Goal: Book appointment/travel/reservation

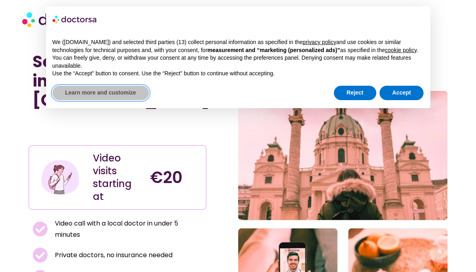
click at [126, 98] on button "Learn more and customize" at bounding box center [100, 93] width 97 height 14
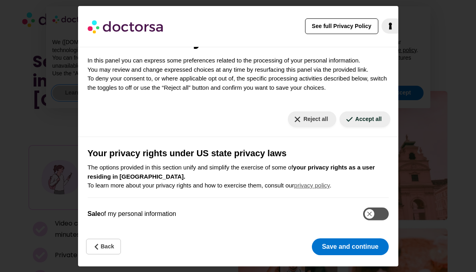
scroll to position [30, 0]
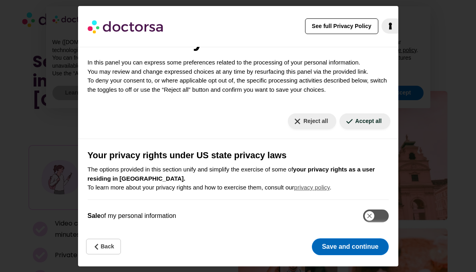
click at [339, 246] on button "Save and continue" at bounding box center [350, 246] width 77 height 17
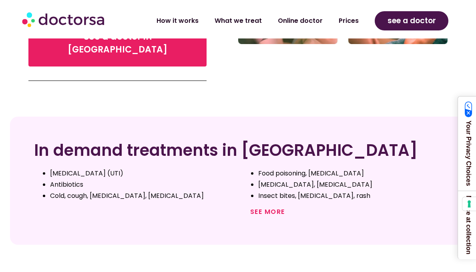
scroll to position [285, 0]
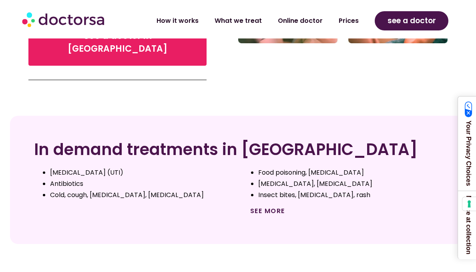
click at [262, 206] on link "See more" at bounding box center [267, 210] width 35 height 9
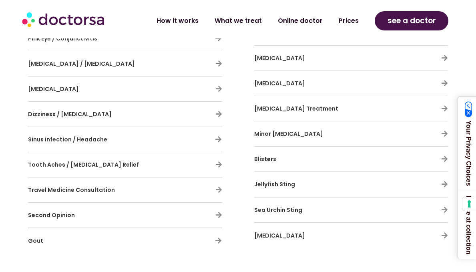
scroll to position [722, 0]
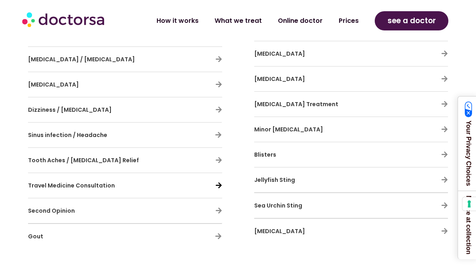
click at [218, 182] on icon at bounding box center [219, 185] width 7 height 7
click at [94, 177] on h3 "Travel Medicine Consultation" at bounding box center [101, 185] width 147 height 17
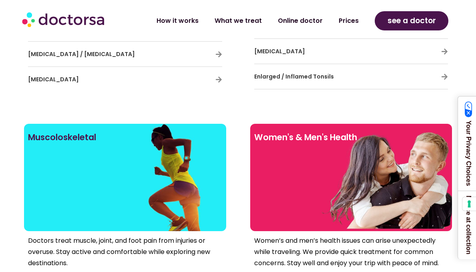
scroll to position [1330, 0]
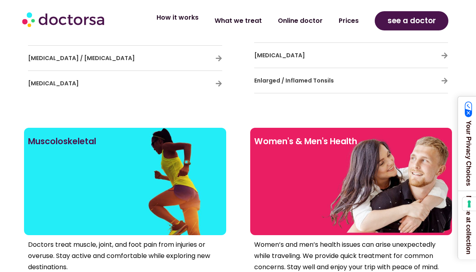
click at [189, 20] on link "How it works" at bounding box center [178, 17] width 58 height 18
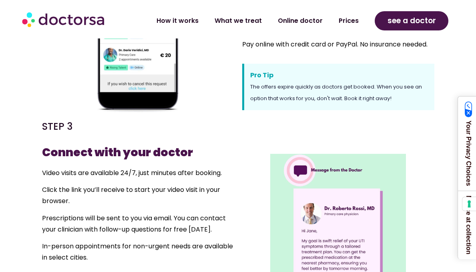
scroll to position [478, 0]
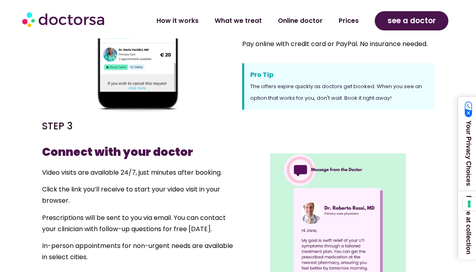
click at [259, 129] on div at bounding box center [338, 222] width 200 height 212
drag, startPoint x: 259, startPoint y: 129, endPoint x: 278, endPoint y: 129, distance: 18.8
click at [278, 129] on div at bounding box center [338, 222] width 200 height 212
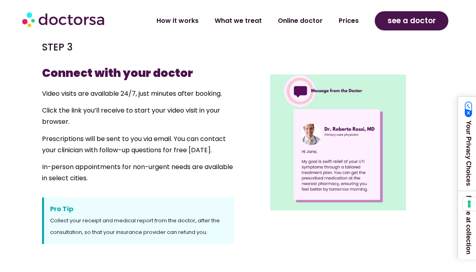
scroll to position [536, 0]
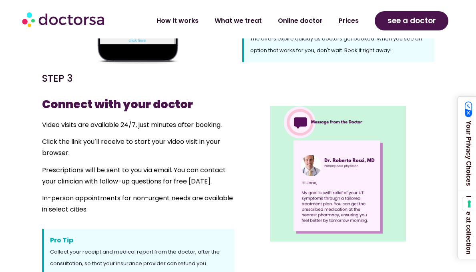
click at [252, 165] on div at bounding box center [338, 174] width 192 height 152
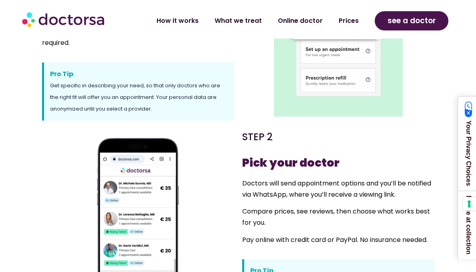
scroll to position [284, 0]
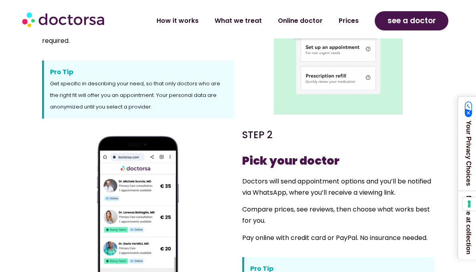
click at [244, 159] on strong "Pick your doctor" at bounding box center [290, 161] width 97 height 16
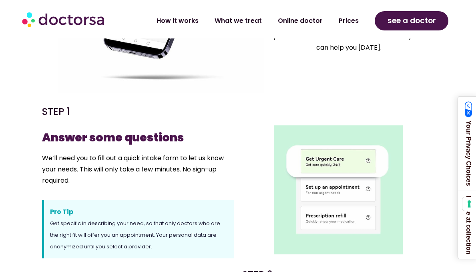
scroll to position [153, 0]
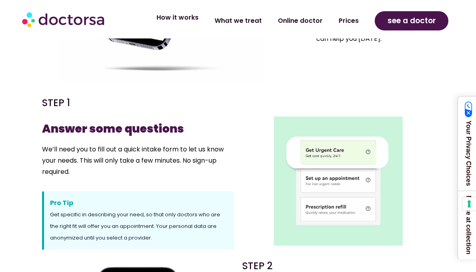
click at [189, 20] on link "How it works" at bounding box center [178, 17] width 58 height 18
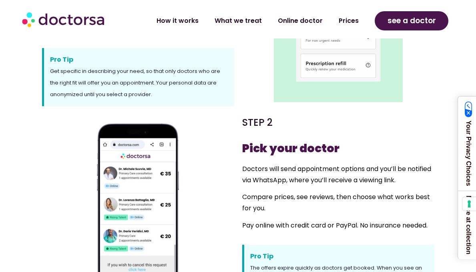
scroll to position [281, 0]
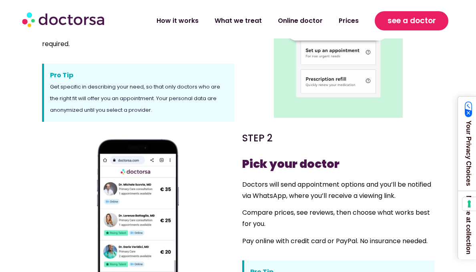
click at [397, 22] on span "see a doctor" at bounding box center [412, 20] width 48 height 13
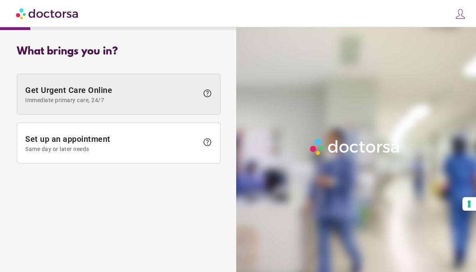
click at [147, 96] on span "Get Urgent Care Online Immediate primary care, 24/7" at bounding box center [112, 94] width 174 height 18
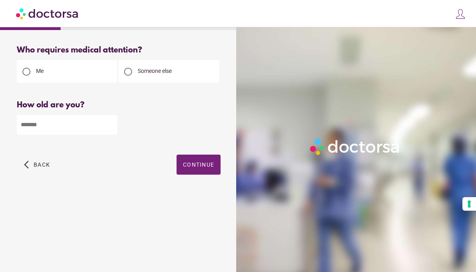
click at [37, 125] on input "number" at bounding box center [67, 125] width 101 height 20
type input "**"
click at [198, 163] on span "Continue" at bounding box center [198, 165] width 31 height 6
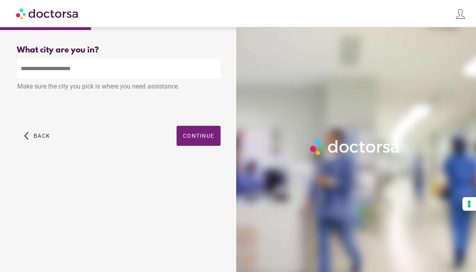
click at [28, 73] on input "text" at bounding box center [119, 69] width 204 height 20
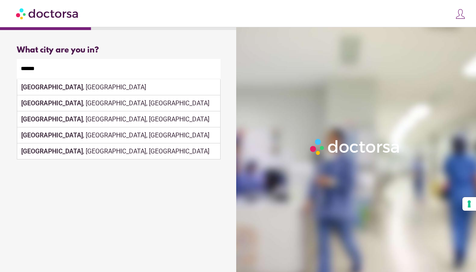
drag, startPoint x: 28, startPoint y: 82, endPoint x: 36, endPoint y: 90, distance: 11.6
click at [36, 90] on div "Make sure the city you pick is where you need assistance." at bounding box center [119, 88] width 204 height 18
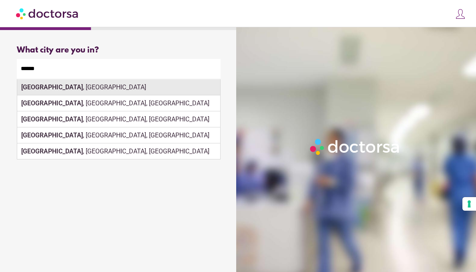
click at [59, 87] on div "[GEOGRAPHIC_DATA] , [GEOGRAPHIC_DATA]" at bounding box center [118, 87] width 203 height 16
type input "**********"
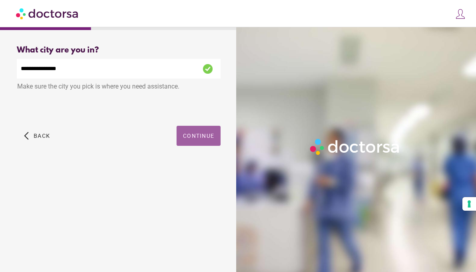
click at [194, 135] on span "Continue" at bounding box center [198, 136] width 31 height 6
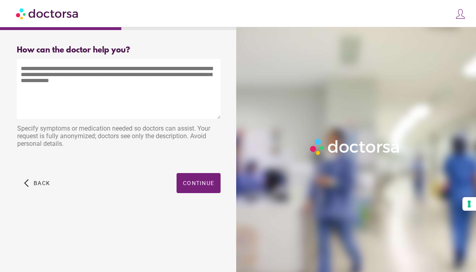
click at [21, 71] on textarea at bounding box center [119, 89] width 204 height 60
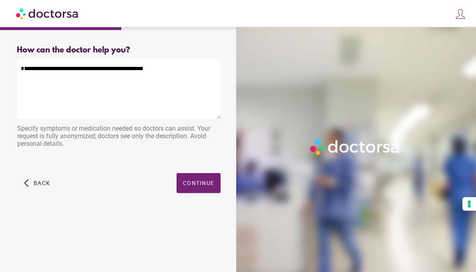
click at [21, 71] on textarea "**********" at bounding box center [119, 89] width 204 height 60
click at [150, 71] on textarea "**********" at bounding box center [119, 89] width 204 height 60
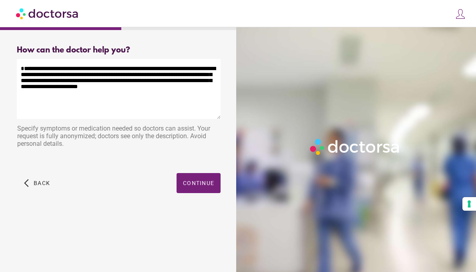
type textarea "**********"
